Goal: Task Accomplishment & Management: Use online tool/utility

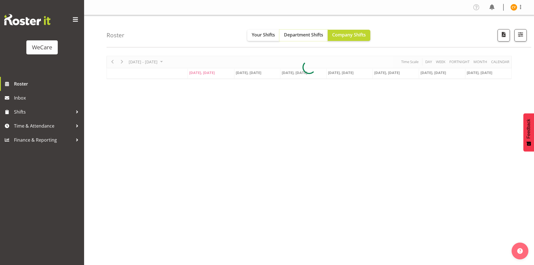
click at [313, 32] on span "Department Shifts" at bounding box center [303, 35] width 39 height 6
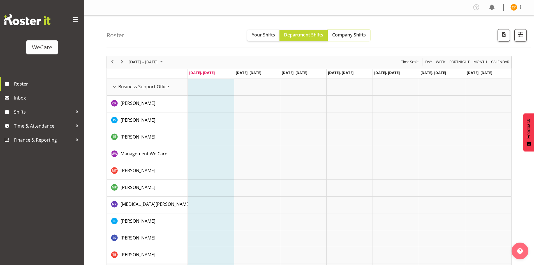
click at [358, 40] on button "Company Shifts" at bounding box center [349, 35] width 43 height 11
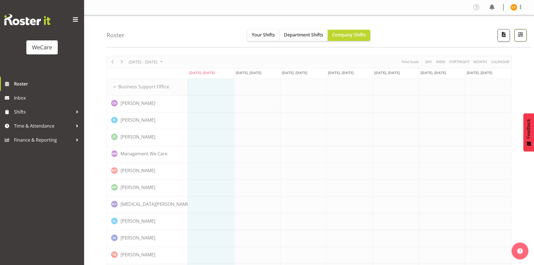
click at [523, 34] on span "button" at bounding box center [520, 34] width 7 height 7
click at [487, 54] on span "All Locations" at bounding box center [484, 52] width 31 height 7
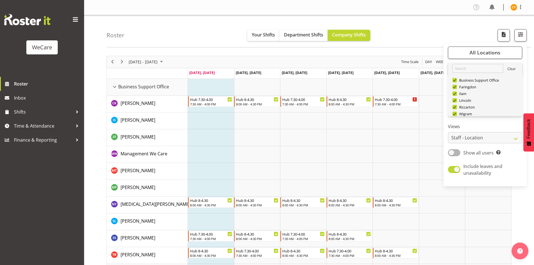
click at [509, 70] on link "Clear" at bounding box center [511, 69] width 8 height 7
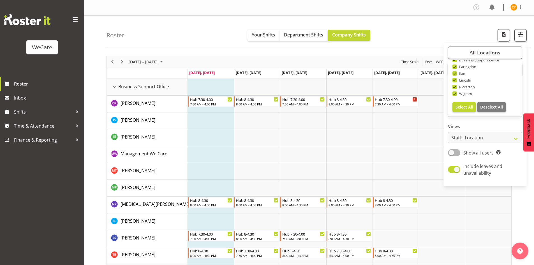
scroll to position [112, 0]
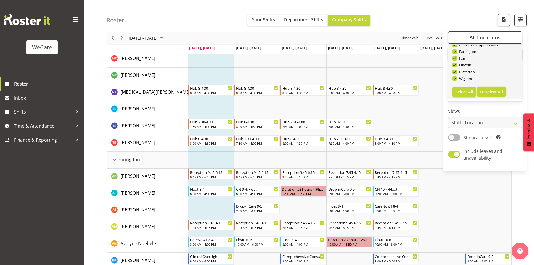
click at [485, 92] on span "Deselect All" at bounding box center [491, 91] width 23 height 5
checkbox input "false"
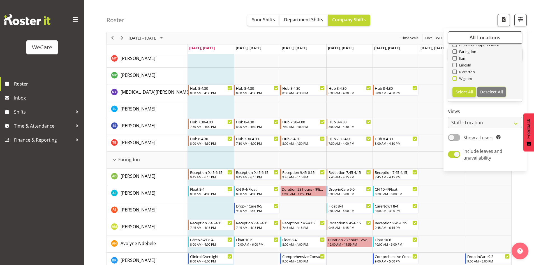
checkbox input "false"
click at [460, 80] on span "Wigram" at bounding box center [464, 78] width 15 height 4
click at [456, 80] on input "Wigram" at bounding box center [454, 79] width 4 height 4
checkbox input "true"
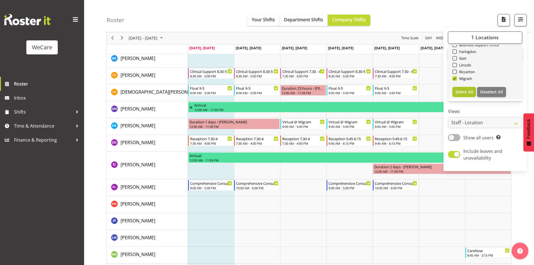
click at [469, 94] on span "Select All" at bounding box center [464, 91] width 18 height 5
checkbox input "true"
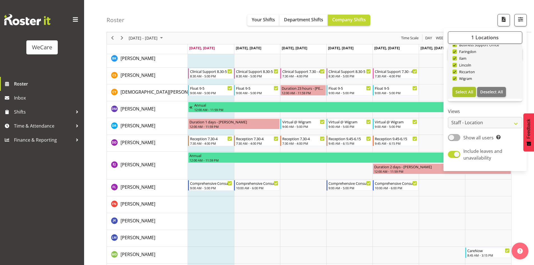
checkbox input "true"
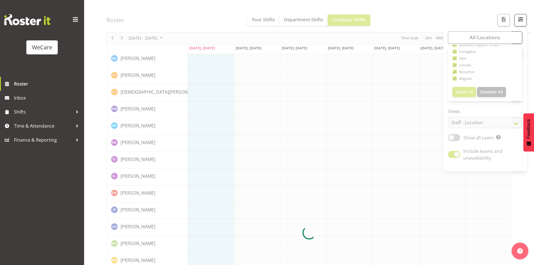
click at [487, 90] on div at bounding box center [309, 233] width 405 height 578
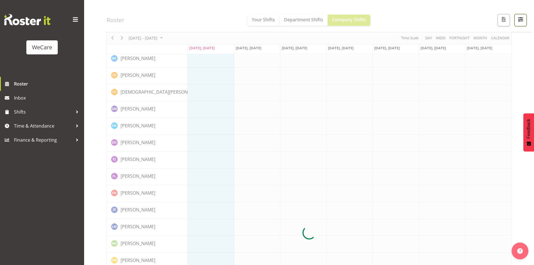
click at [517, 21] on span "button" at bounding box center [520, 19] width 7 height 7
click at [501, 38] on div at bounding box center [309, 233] width 405 height 578
click at [522, 23] on span "button" at bounding box center [520, 19] width 7 height 7
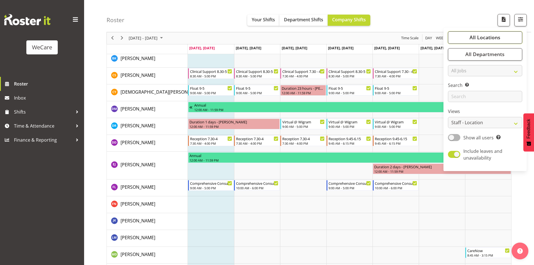
click at [515, 40] on button "All Locations" at bounding box center [485, 37] width 74 height 12
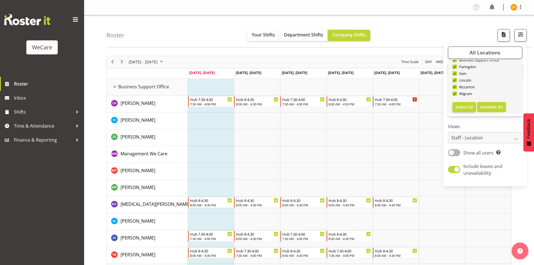
click at [493, 105] on span "Deselect All" at bounding box center [491, 106] width 23 height 5
checkbox input "false"
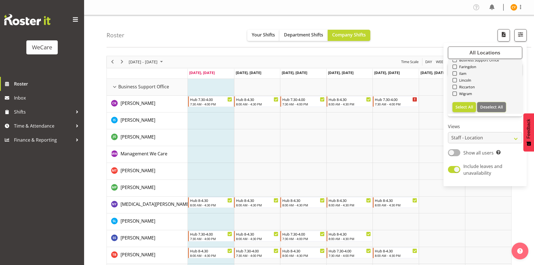
checkbox input "false"
click at [456, 96] on div "Wigram" at bounding box center [485, 94] width 66 height 7
click at [455, 94] on span at bounding box center [454, 93] width 4 height 4
click at [455, 94] on input "Wigram" at bounding box center [454, 94] width 4 height 4
checkbox input "true"
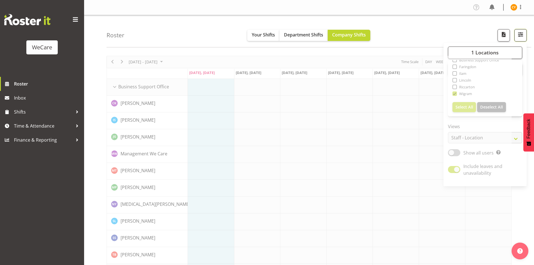
click at [522, 33] on span "button" at bounding box center [520, 34] width 7 height 7
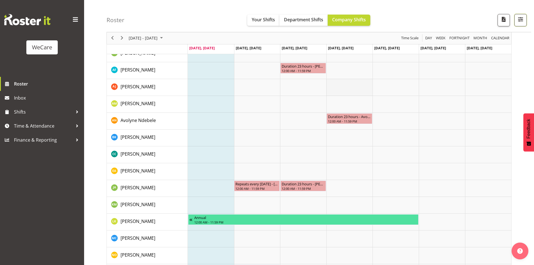
scroll to position [280, 0]
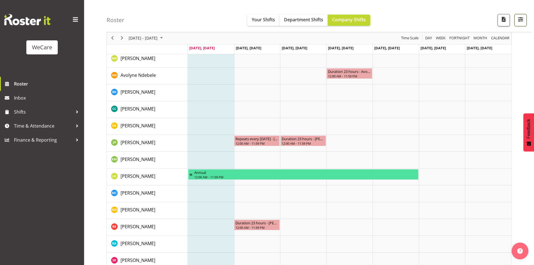
click at [519, 23] on span "button" at bounding box center [520, 19] width 7 height 7
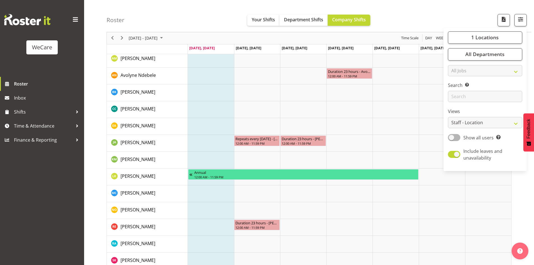
click at [468, 19] on div "Roster Your Shifts Department Shifts Company Shifts 1 Locations Clear Business …" at bounding box center [319, 16] width 425 height 32
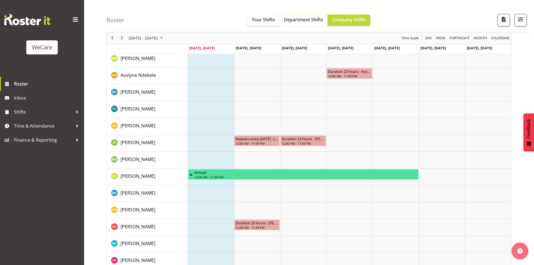
click at [302, 19] on span "Department Shifts" at bounding box center [303, 20] width 39 height 6
click at [343, 20] on span "Company Shifts" at bounding box center [349, 20] width 34 height 6
click at [121, 37] on span "Next" at bounding box center [122, 38] width 7 height 7
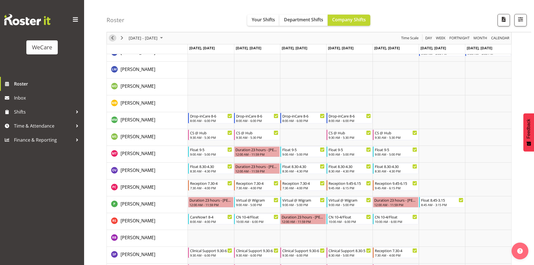
click at [113, 39] on span "Previous" at bounding box center [112, 38] width 7 height 7
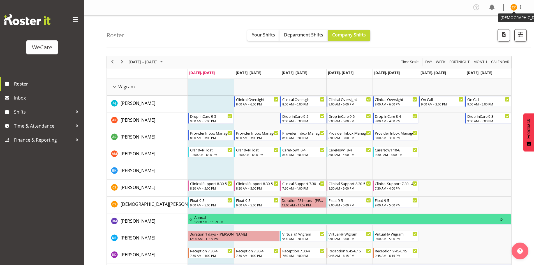
click at [516, 6] on img at bounding box center [513, 7] width 7 height 7
click at [500, 33] on link "Log Out" at bounding box center [497, 29] width 54 height 10
